Goal: Transaction & Acquisition: Subscribe to service/newsletter

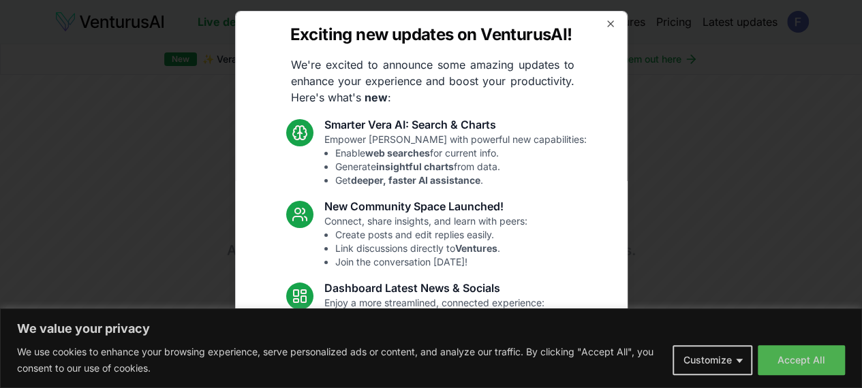
scroll to position [179, 0]
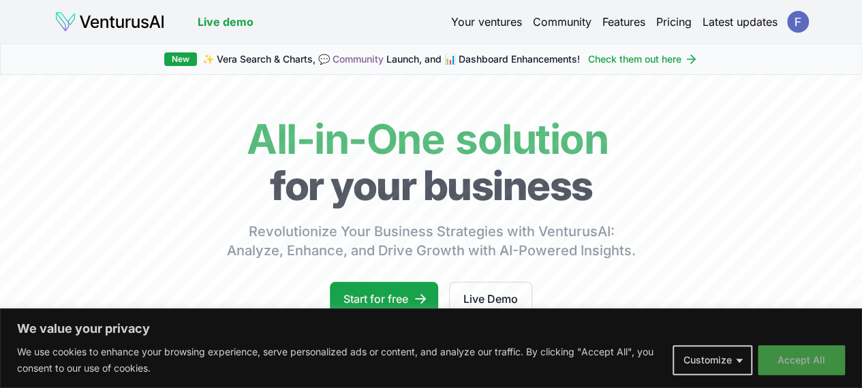
click at [792, 363] on button "Accept All" at bounding box center [801, 360] width 87 height 30
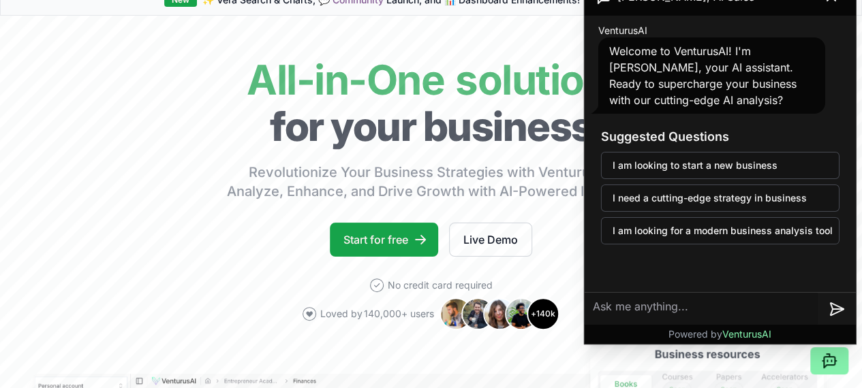
scroll to position [67, 0]
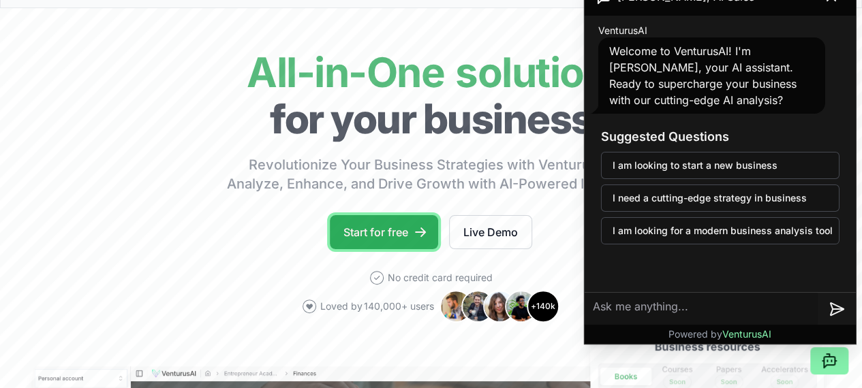
click at [393, 249] on link "Start for free" at bounding box center [384, 232] width 108 height 34
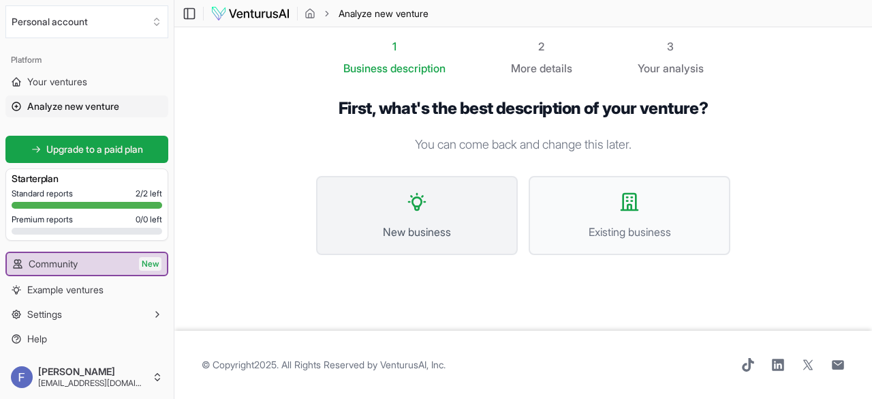
click at [424, 223] on span "New business" at bounding box center [417, 231] width 172 height 16
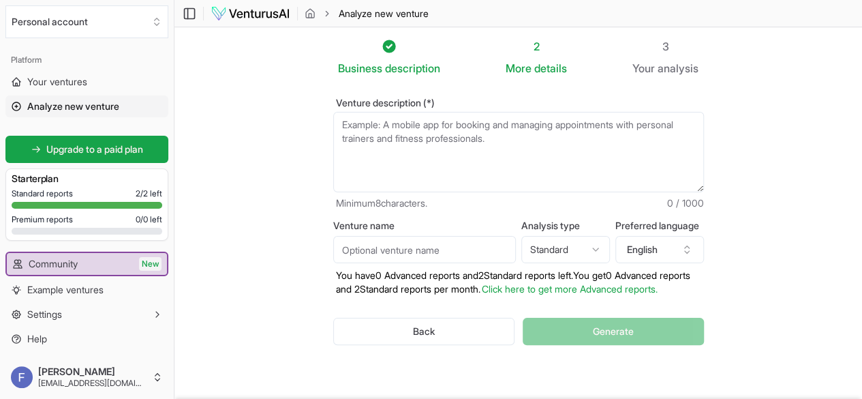
click at [345, 127] on textarea "Venture description (*)" at bounding box center [518, 152] width 371 height 80
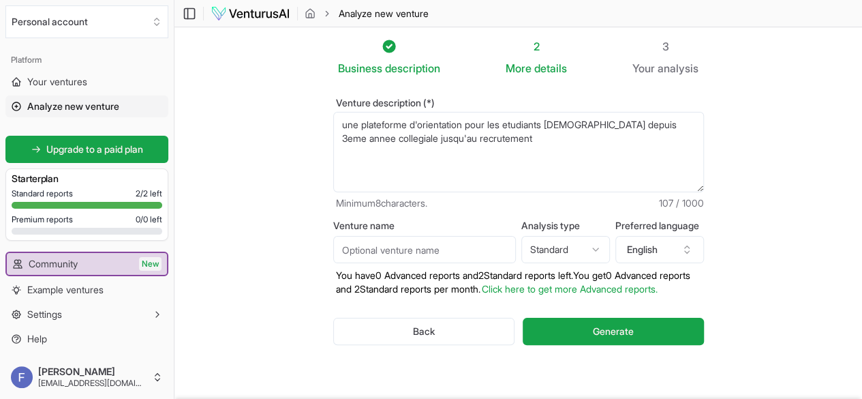
type textarea "une plateforme d'orientation pour les etudiants [DEMOGRAPHIC_DATA] depuis 3eme …"
click at [418, 251] on input "Venture name" at bounding box center [424, 249] width 183 height 27
type input "edu AI"
click at [392, 122] on textarea "une plateforme d'orientation pour les etudiants [DEMOGRAPHIC_DATA] depuis 3eme …" at bounding box center [518, 152] width 371 height 80
click at [390, 140] on textarea "une plateforme d'orientation pour les etudiants [DEMOGRAPHIC_DATA] depuis 3eme …" at bounding box center [518, 152] width 371 height 80
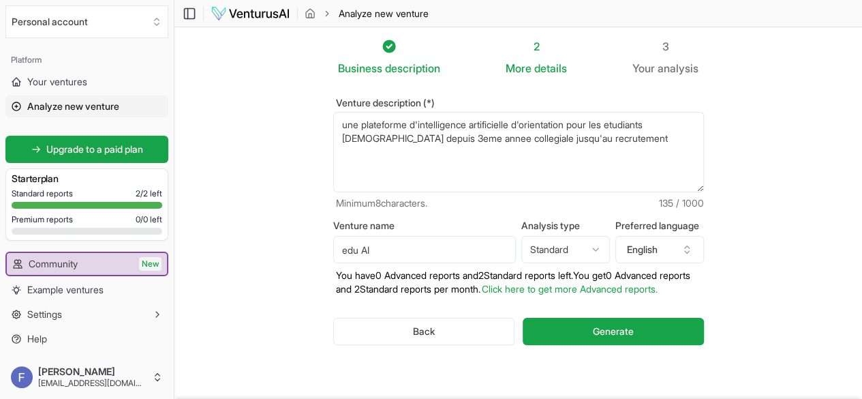
click at [390, 140] on textarea "une plateforme d'orientation pour les etudiants [DEMOGRAPHIC_DATA] depuis 3eme …" at bounding box center [518, 152] width 371 height 80
click at [439, 142] on textarea "une plateforme d'orientation pour les etudiants [DEMOGRAPHIC_DATA] depuis 3eme …" at bounding box center [518, 152] width 371 height 80
click at [612, 127] on textarea "une plateforme d'orientation pour les etudiants [DEMOGRAPHIC_DATA] depuis 3eme …" at bounding box center [518, 152] width 371 height 80
type textarea "une plateforme d'intelligence artificielle d'orientation pour les étudiants [DE…"
click at [381, 244] on input "edu AI" at bounding box center [424, 249] width 183 height 27
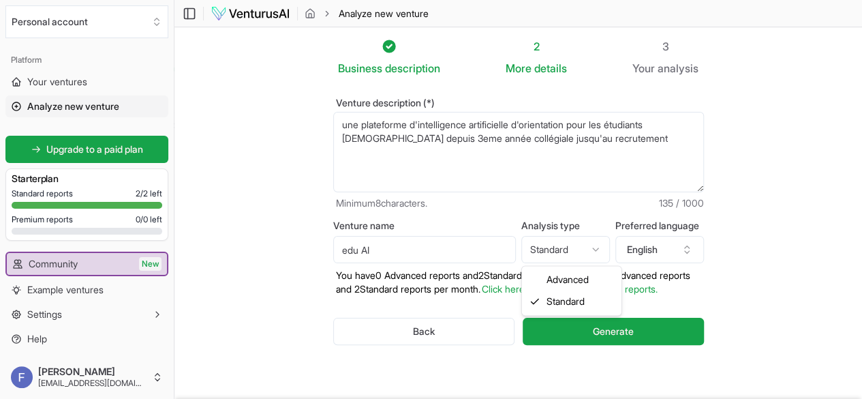
click at [571, 251] on html "We value your privacy We use cookies to enhance your browsing experience, serve…" at bounding box center [431, 199] width 862 height 399
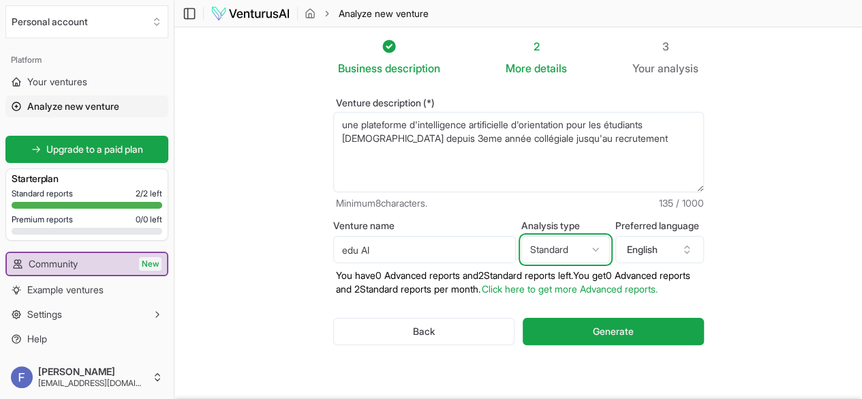
click at [654, 251] on html "We value your privacy We use cookies to enhance your browsing experience, serve…" at bounding box center [431, 199] width 862 height 399
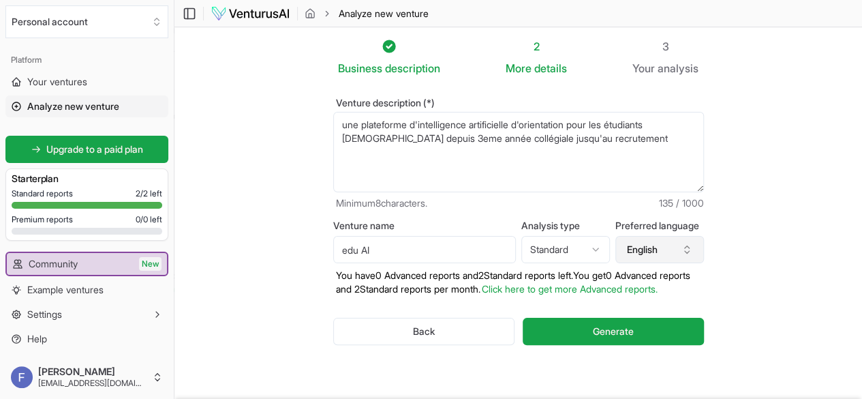
click at [676, 250] on button "English" at bounding box center [659, 249] width 89 height 27
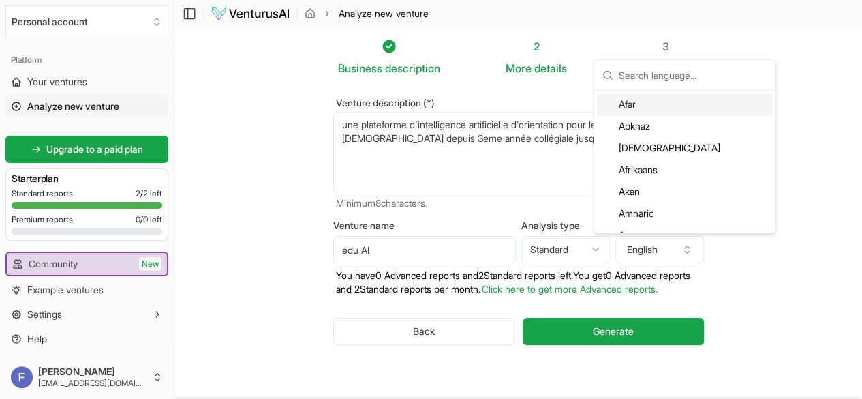
click at [625, 84] on input "text" at bounding box center [693, 75] width 149 height 30
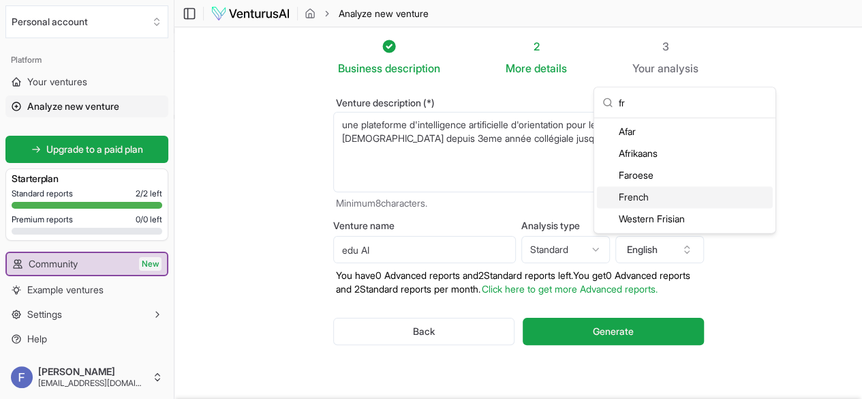
type input "fr"
click at [644, 195] on div "French" at bounding box center [685, 197] width 176 height 22
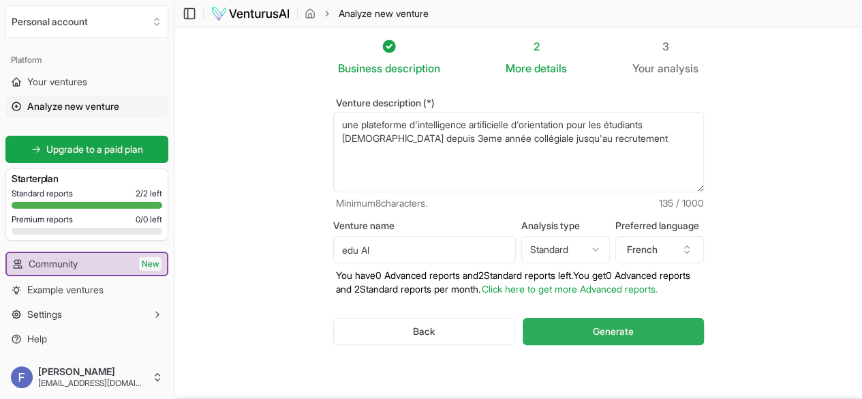
click at [621, 332] on span "Generate" at bounding box center [613, 331] width 41 height 14
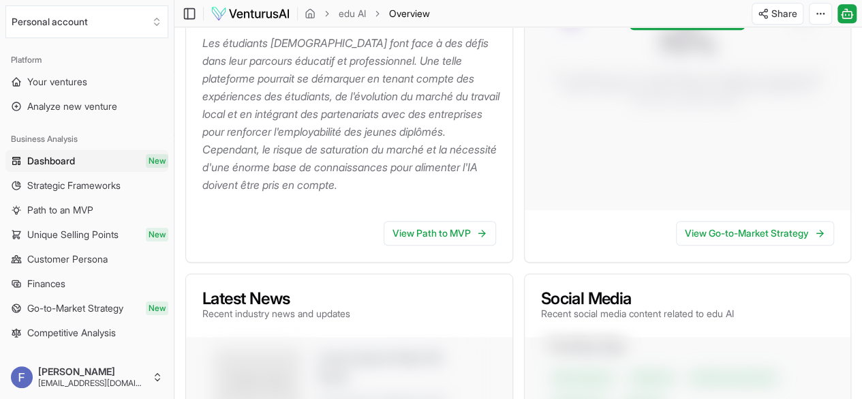
scroll to position [466, 0]
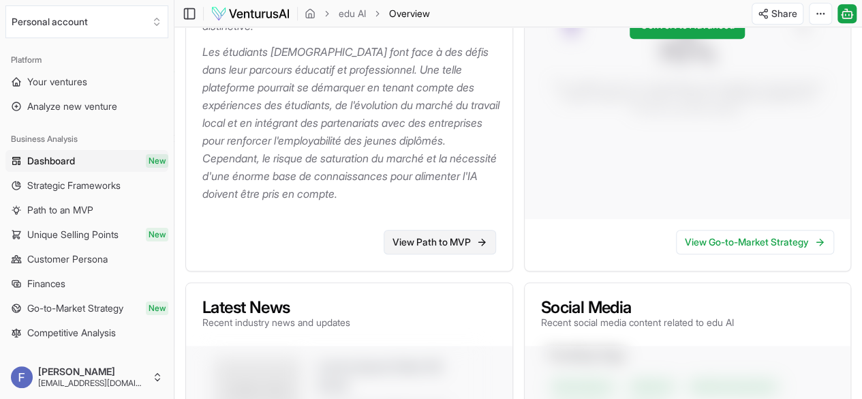
click at [433, 254] on link "View Path to MVP" at bounding box center [440, 242] width 112 height 25
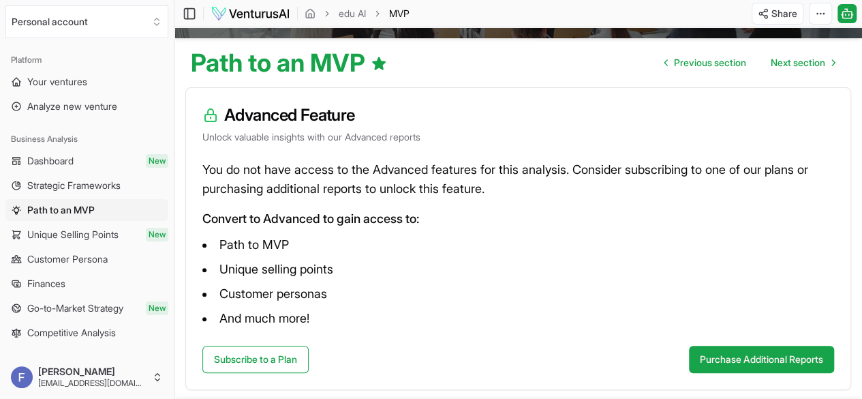
scroll to position [177, 0]
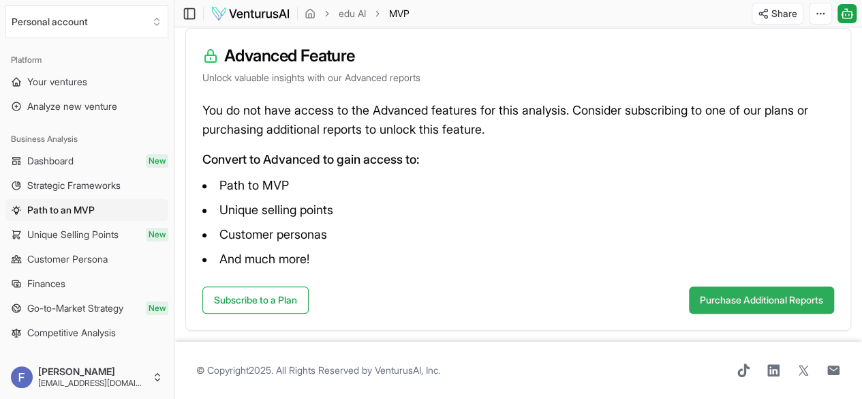
click at [715, 302] on button "Purchase Additional Reports" at bounding box center [761, 299] width 145 height 27
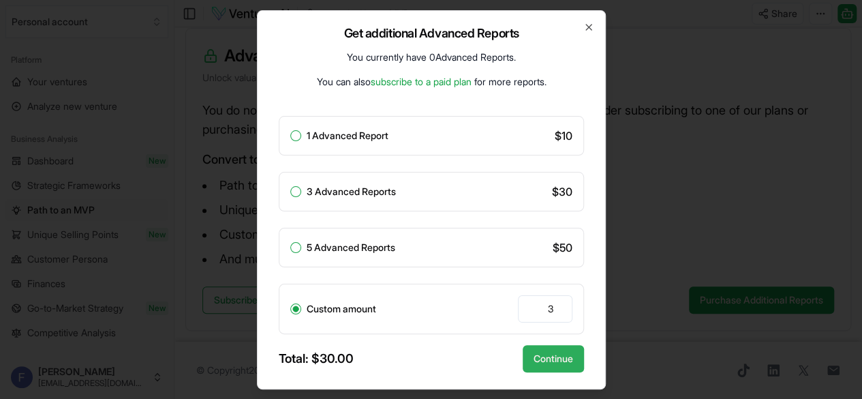
click at [548, 347] on button "Continue" at bounding box center [553, 358] width 61 height 27
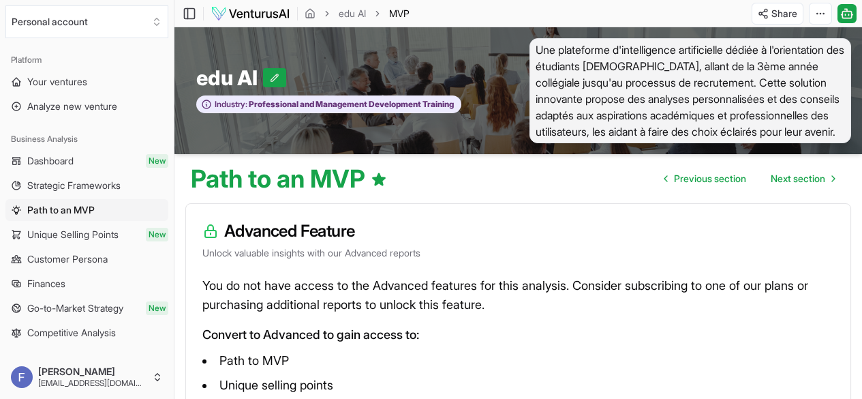
scroll to position [177, 0]
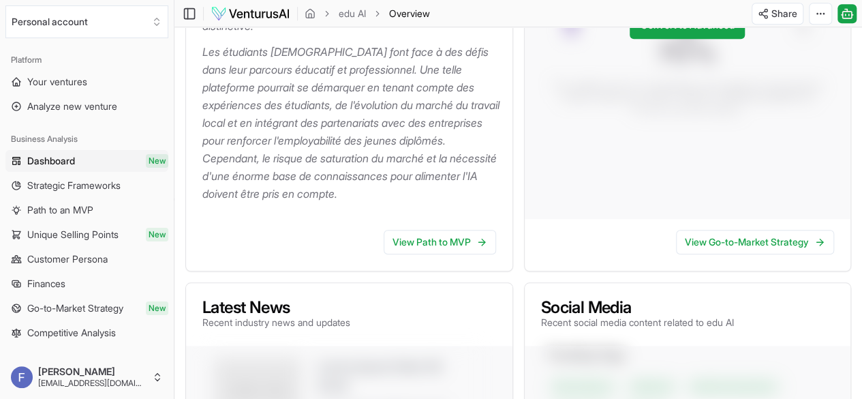
scroll to position [467, 0]
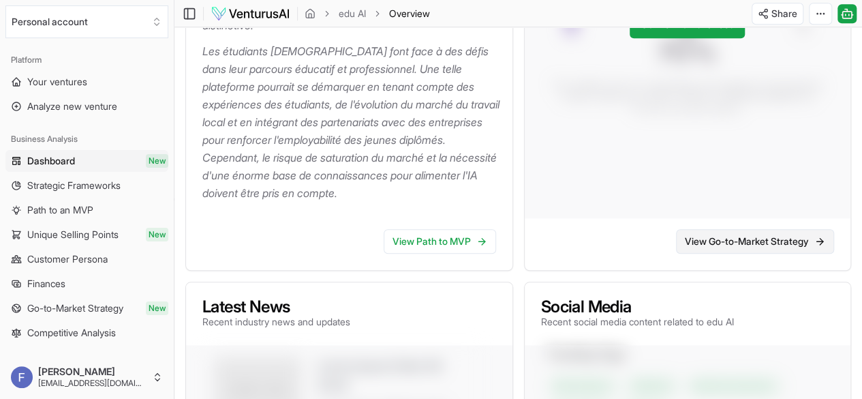
click at [695, 253] on link "View Go-to-Market Strategy" at bounding box center [755, 241] width 158 height 25
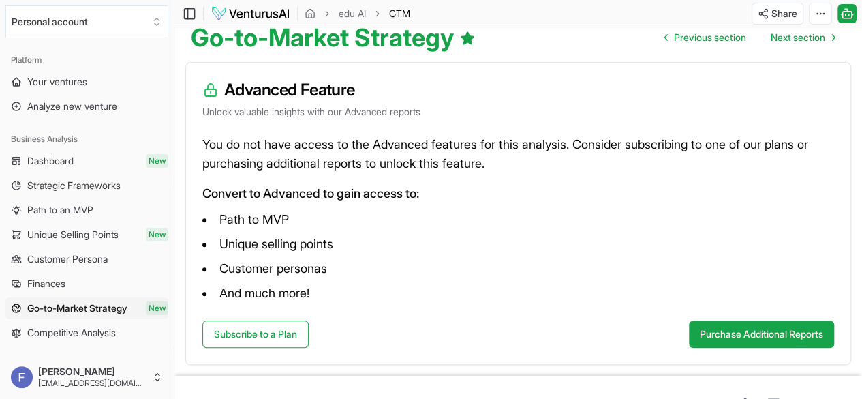
scroll to position [140, 0]
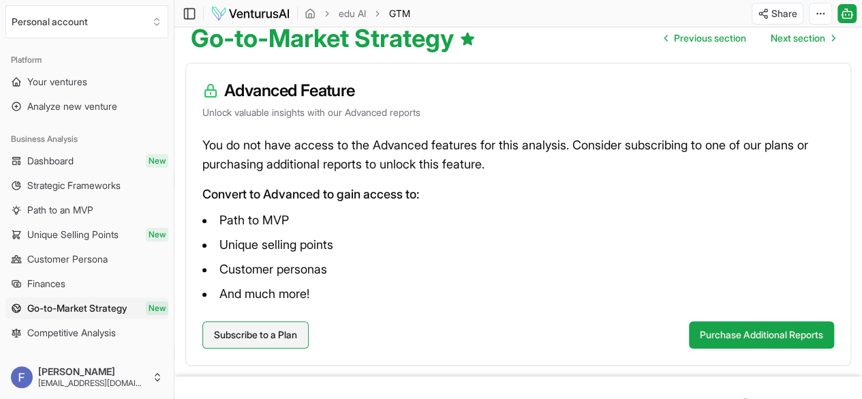
click at [252, 343] on link "Subscribe to a Plan" at bounding box center [255, 334] width 106 height 27
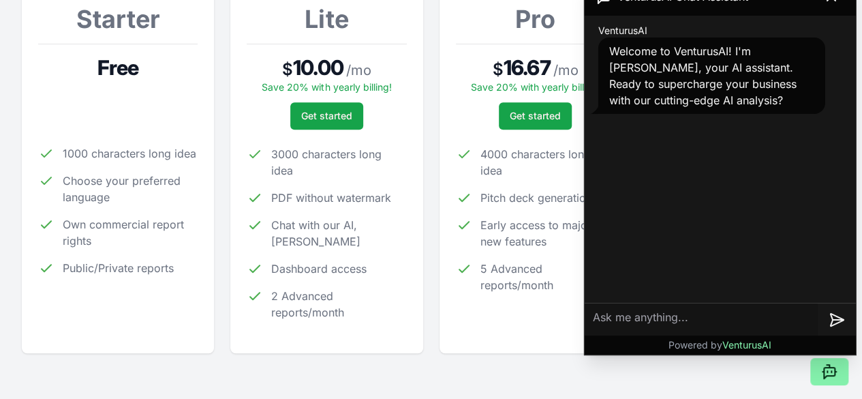
scroll to position [250, 0]
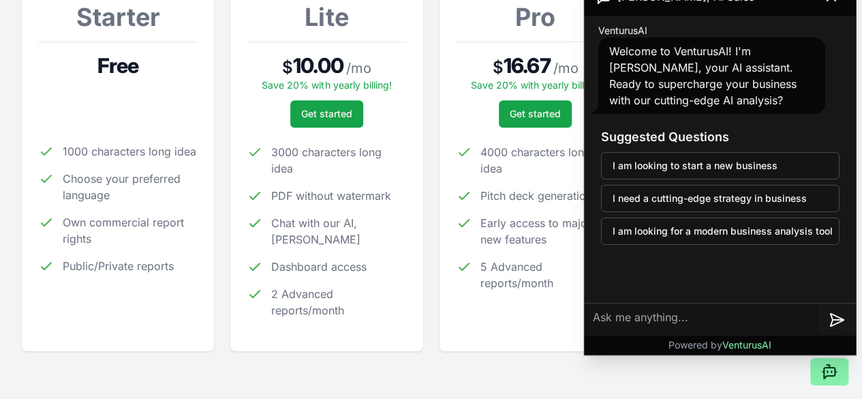
click at [117, 203] on span "Choose your preferred language" at bounding box center [130, 186] width 135 height 33
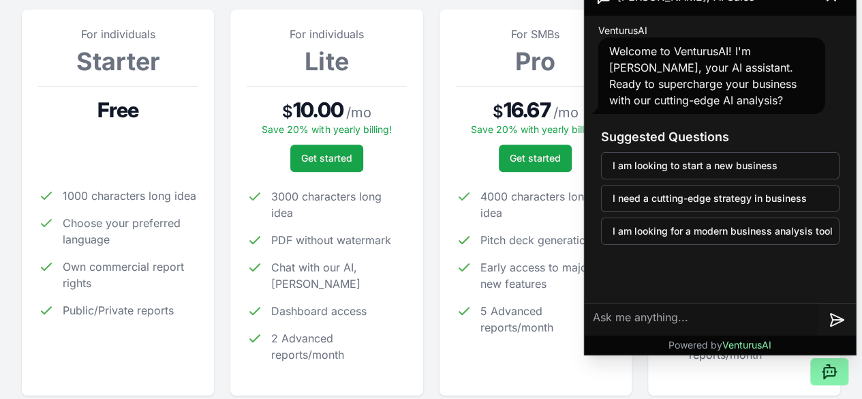
scroll to position [204, 0]
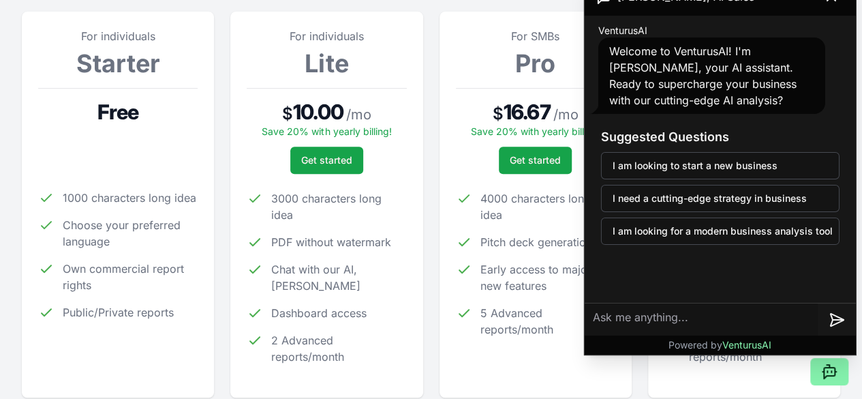
click at [108, 106] on span "Free" at bounding box center [118, 111] width 42 height 25
click at [121, 249] on span "Choose your preferred language" at bounding box center [130, 233] width 135 height 33
click at [118, 146] on p at bounding box center [117, 135] width 159 height 22
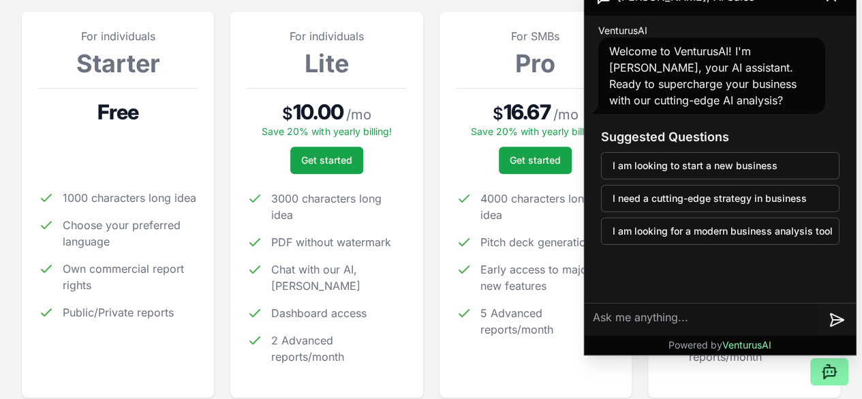
click at [118, 146] on p at bounding box center [117, 135] width 159 height 22
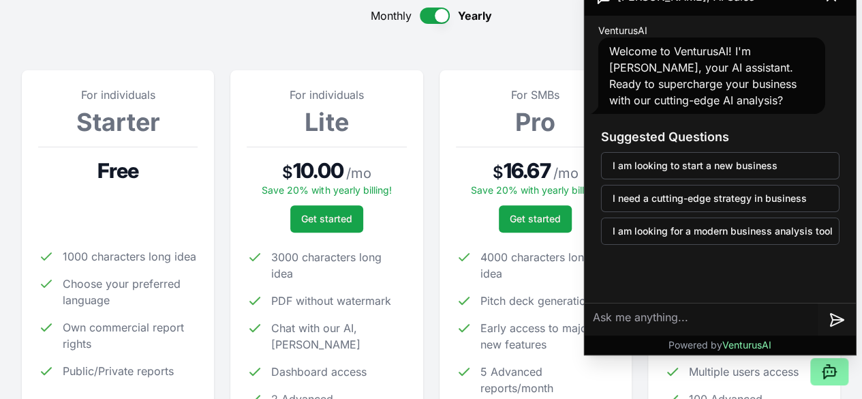
scroll to position [0, 0]
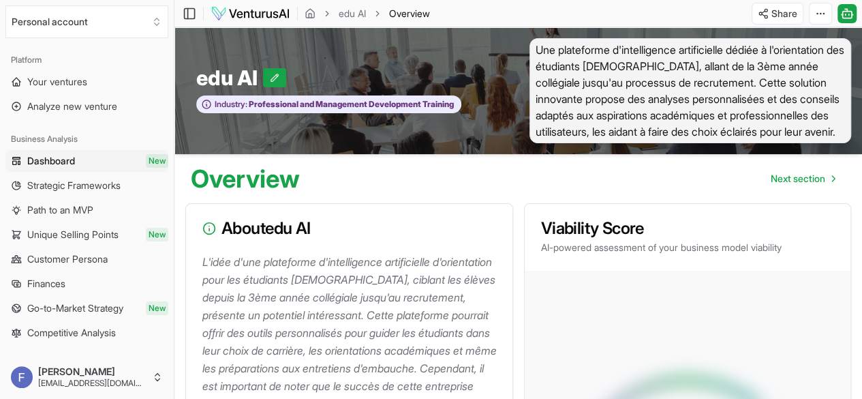
click at [670, 111] on span "Une plateforme d'intelligence artificielle dédiée à l'orientation des étudiants…" at bounding box center [690, 90] width 322 height 105
